Goal: Check status: Check status

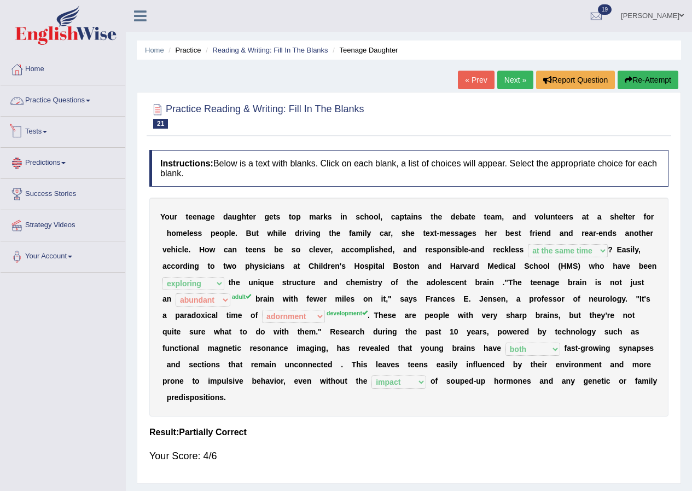
select select "at the same time"
select select "exploring"
select select "abundant"
select select "adornment"
select select "both"
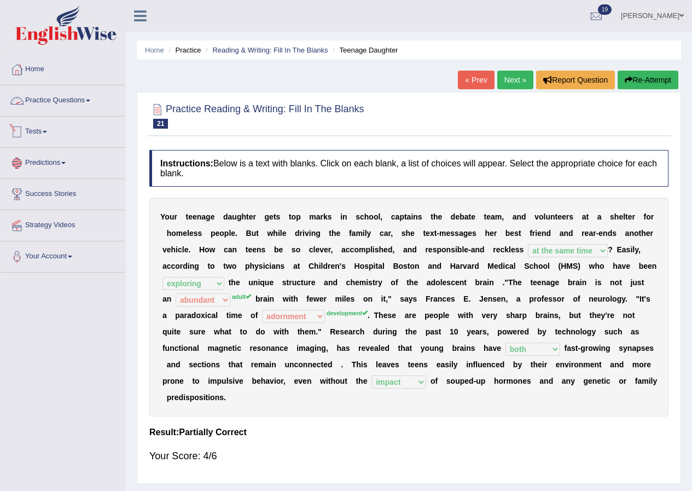
select select "impact"
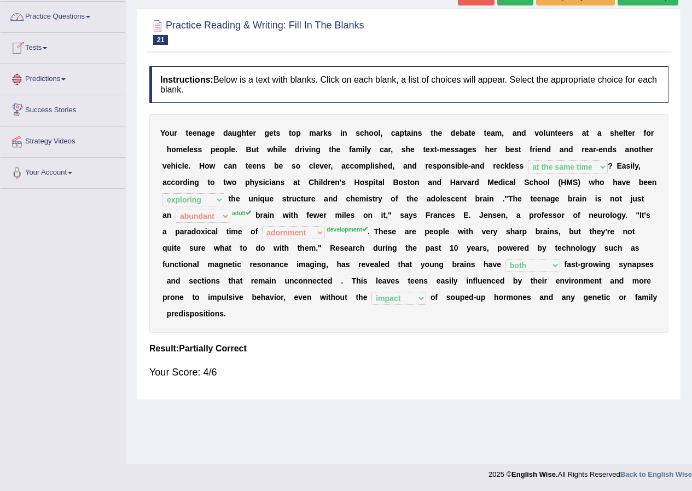
click at [46, 53] on link "Tests" at bounding box center [63, 46] width 125 height 27
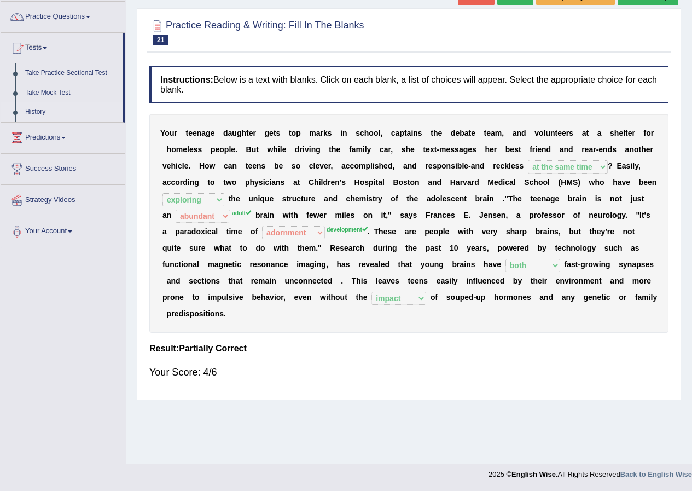
click at [42, 108] on link "History" at bounding box center [71, 112] width 102 height 20
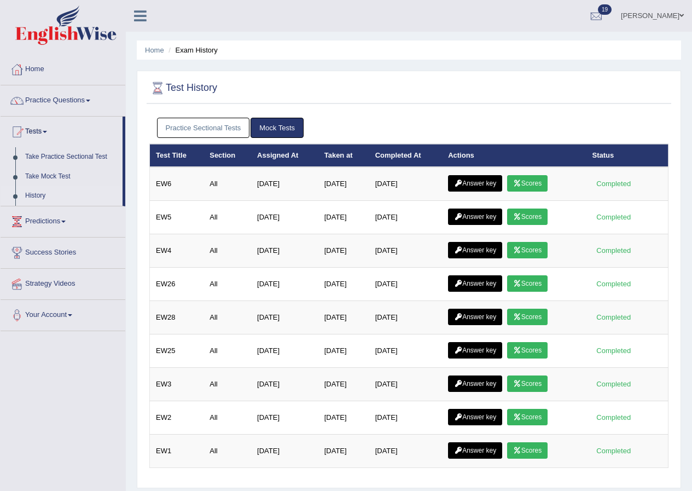
click at [197, 130] on link "Practice Sectional Tests" at bounding box center [203, 128] width 93 height 20
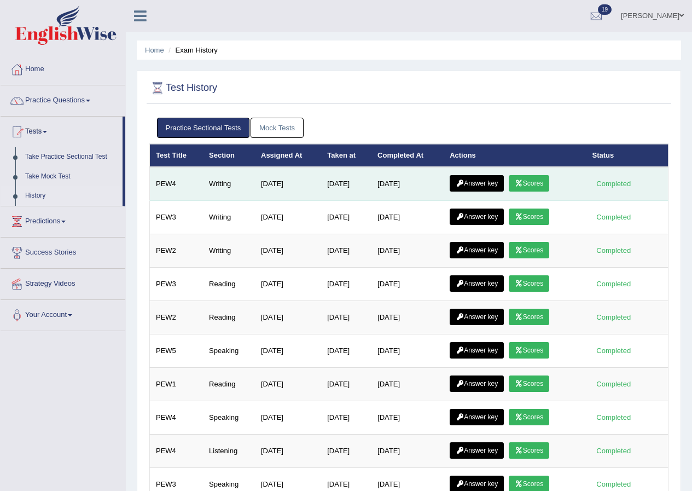
click at [533, 177] on link "Scores" at bounding box center [529, 183] width 40 height 16
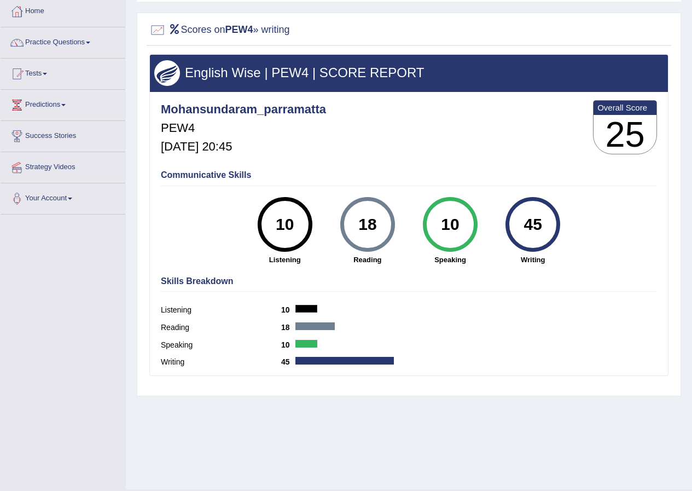
scroll to position [84, 0]
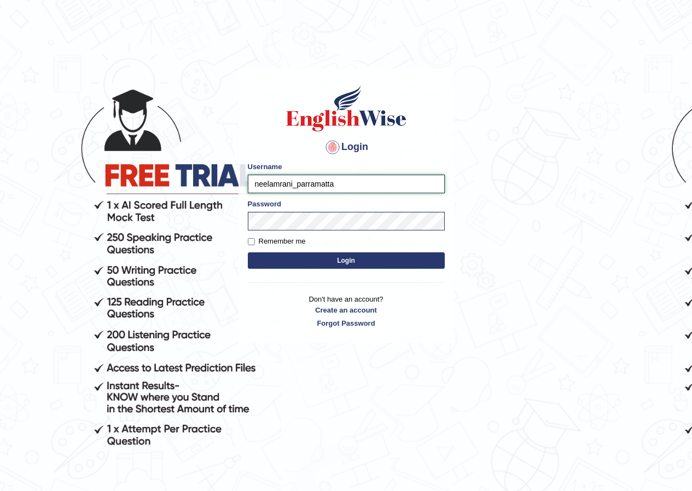
click at [295, 185] on input "neelamrani_parramatta" at bounding box center [346, 183] width 197 height 19
click at [294, 185] on input "neelamrani_parramatta" at bounding box center [346, 183] width 197 height 19
type input "mohansundaram_parramatta"
click at [248, 252] on button "Login" at bounding box center [346, 260] width 197 height 16
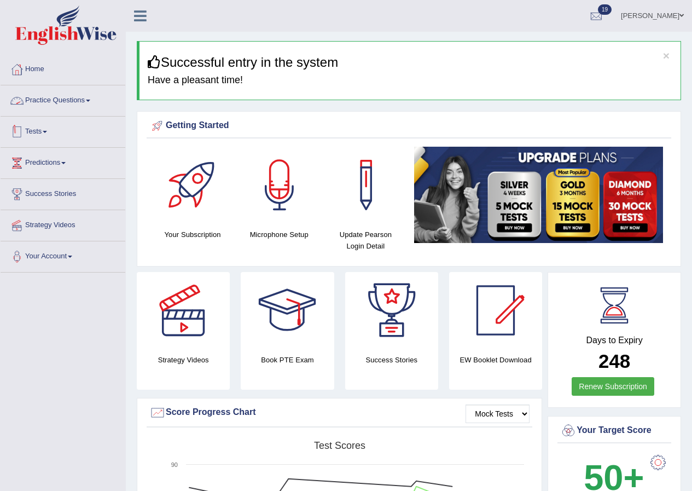
click at [33, 131] on link "Tests" at bounding box center [63, 130] width 125 height 27
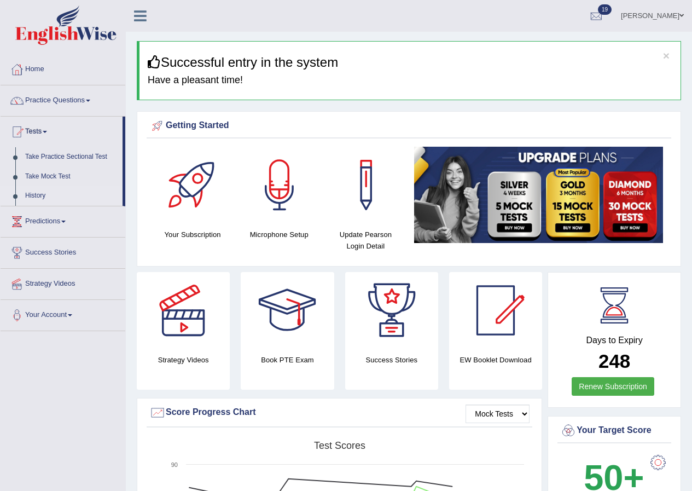
click at [39, 196] on link "History" at bounding box center [71, 196] width 102 height 20
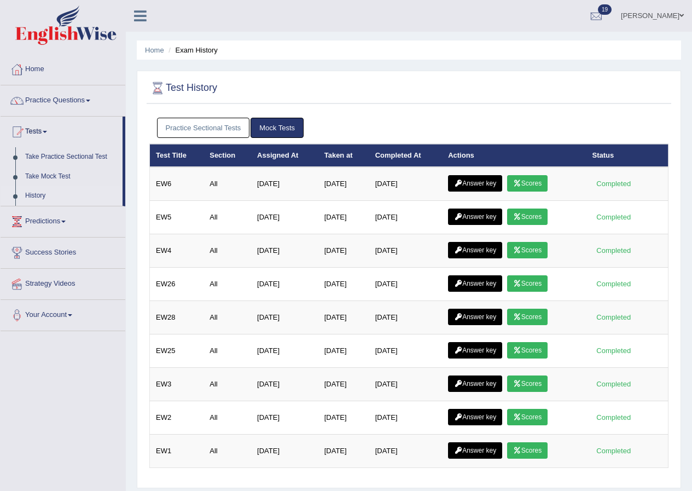
click at [228, 130] on link "Practice Sectional Tests" at bounding box center [203, 128] width 93 height 20
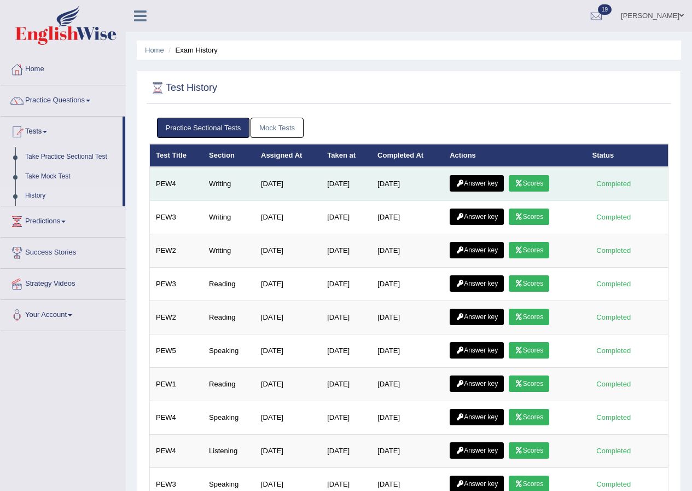
click at [549, 179] on link "Scores" at bounding box center [529, 183] width 40 height 16
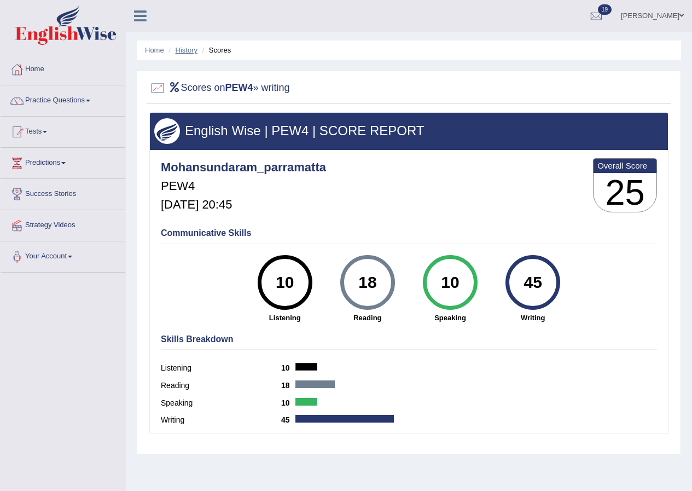
click at [191, 49] on link "History" at bounding box center [187, 50] width 22 height 8
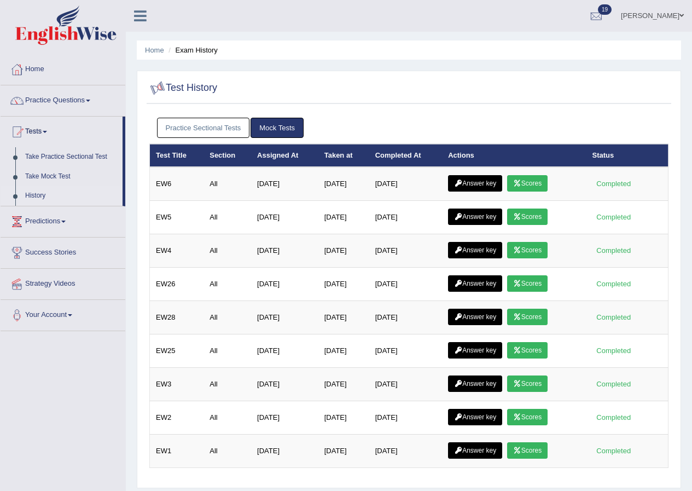
click at [202, 118] on link "Practice Sectional Tests" at bounding box center [203, 128] width 93 height 20
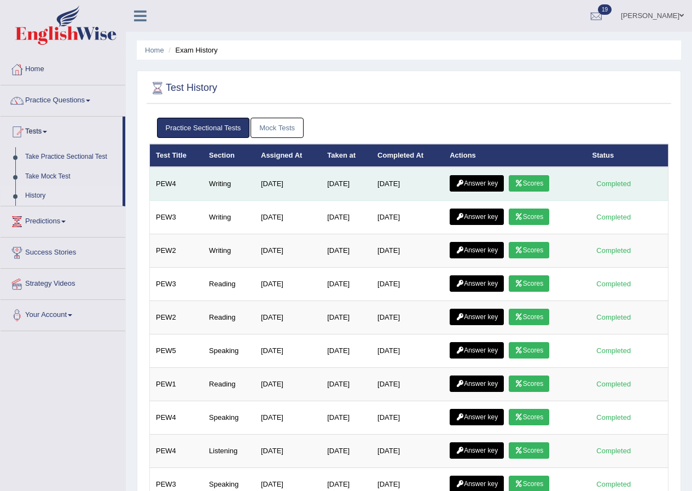
click at [464, 183] on icon at bounding box center [460, 183] width 8 height 7
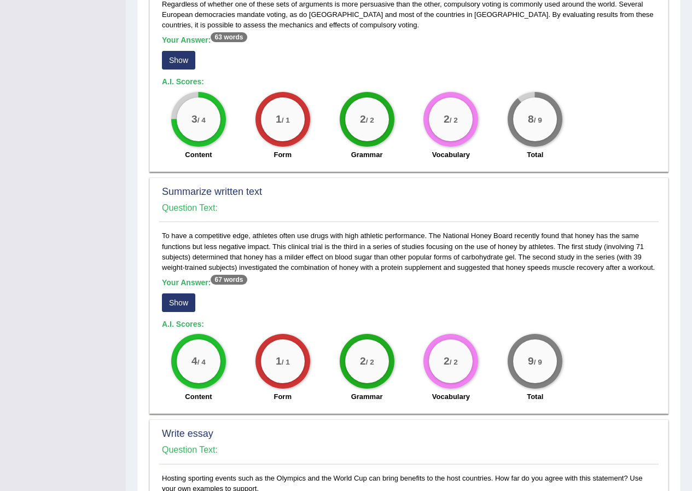
scroll to position [182, 0]
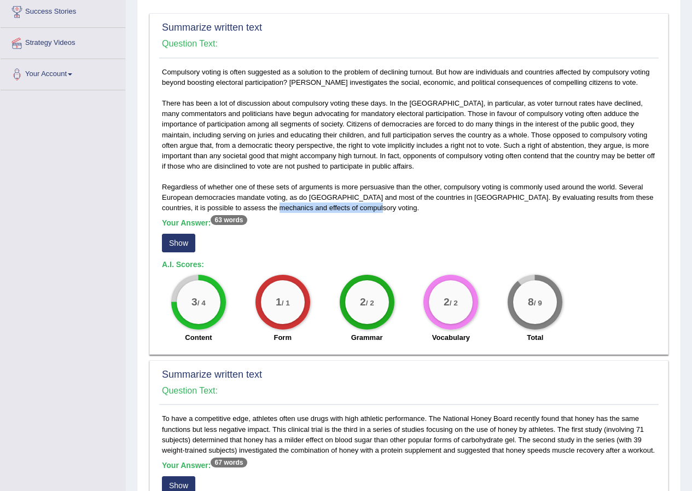
drag, startPoint x: 354, startPoint y: 208, endPoint x: 250, endPoint y: 208, distance: 104.5
click at [250, 208] on div "Compulsory voting is often suggested as a solution to the problem of declining …" at bounding box center [408, 208] width 499 height 282
click at [511, 282] on div "8 / 9 Total" at bounding box center [535, 310] width 84 height 71
drag, startPoint x: 354, startPoint y: 205, endPoint x: 609, endPoint y: 200, distance: 255.5
click at [609, 200] on div "Compulsory voting is often suggested as a solution to the problem of declining …" at bounding box center [408, 208] width 499 height 282
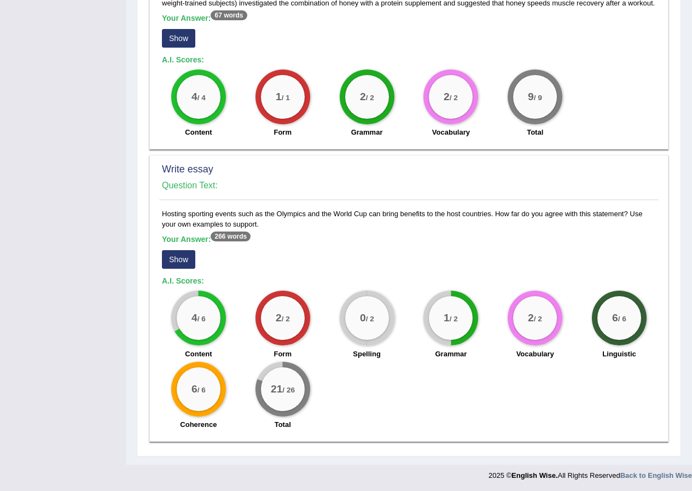
scroll to position [630, 0]
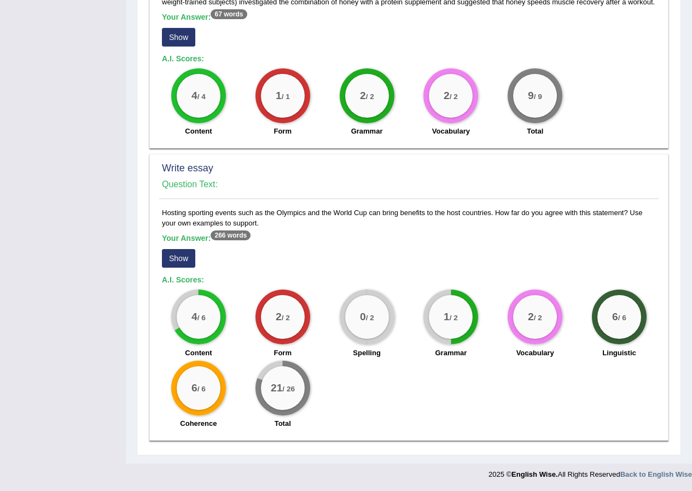
click at [187, 255] on button "Show" at bounding box center [178, 258] width 33 height 19
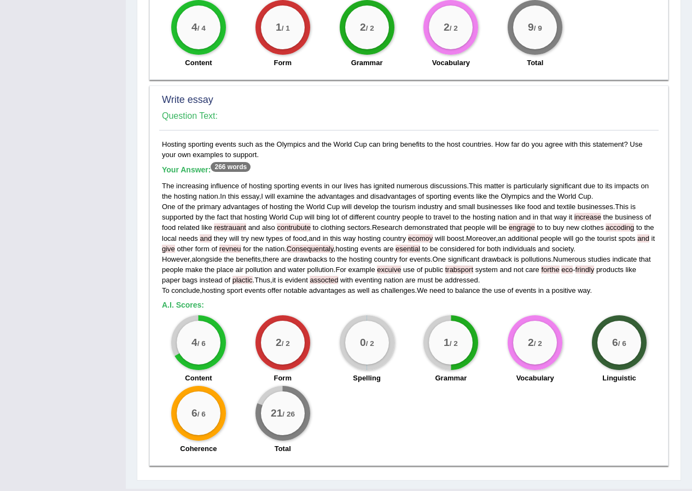
scroll to position [724, 0]
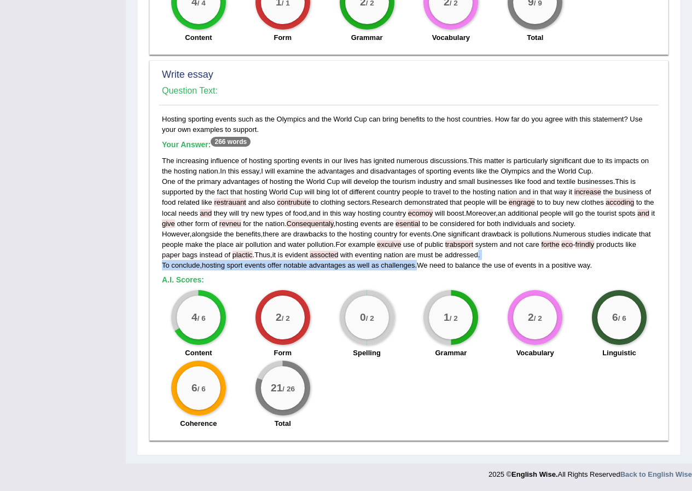
drag, startPoint x: 492, startPoint y: 253, endPoint x: 420, endPoint y: 262, distance: 73.3
click at [420, 262] on div "The increasing influence of hosting sporting events in our lives has ignited nu…" at bounding box center [409, 212] width 494 height 115
click at [373, 315] on small "/ 2" at bounding box center [369, 318] width 8 height 8
click at [377, 315] on div "0 / 2" at bounding box center [367, 317] width 44 height 44
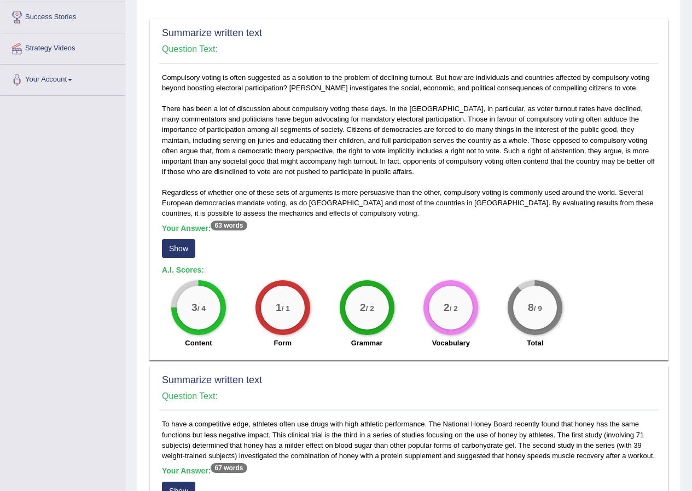
scroll to position [0, 0]
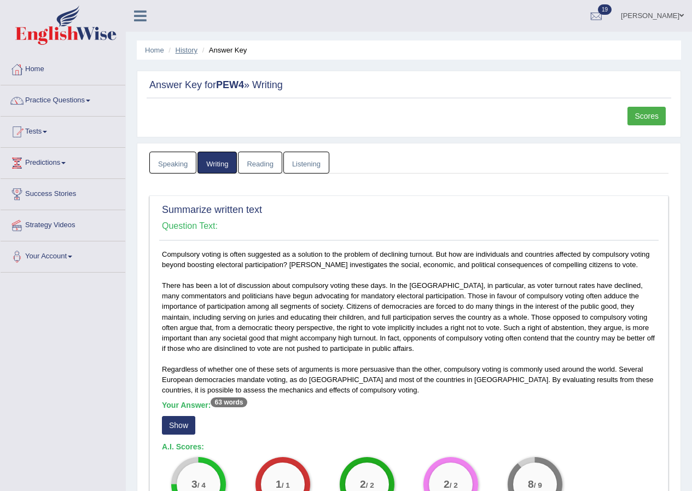
click at [186, 49] on link "History" at bounding box center [187, 50] width 22 height 8
